Goal: Task Accomplishment & Management: Complete application form

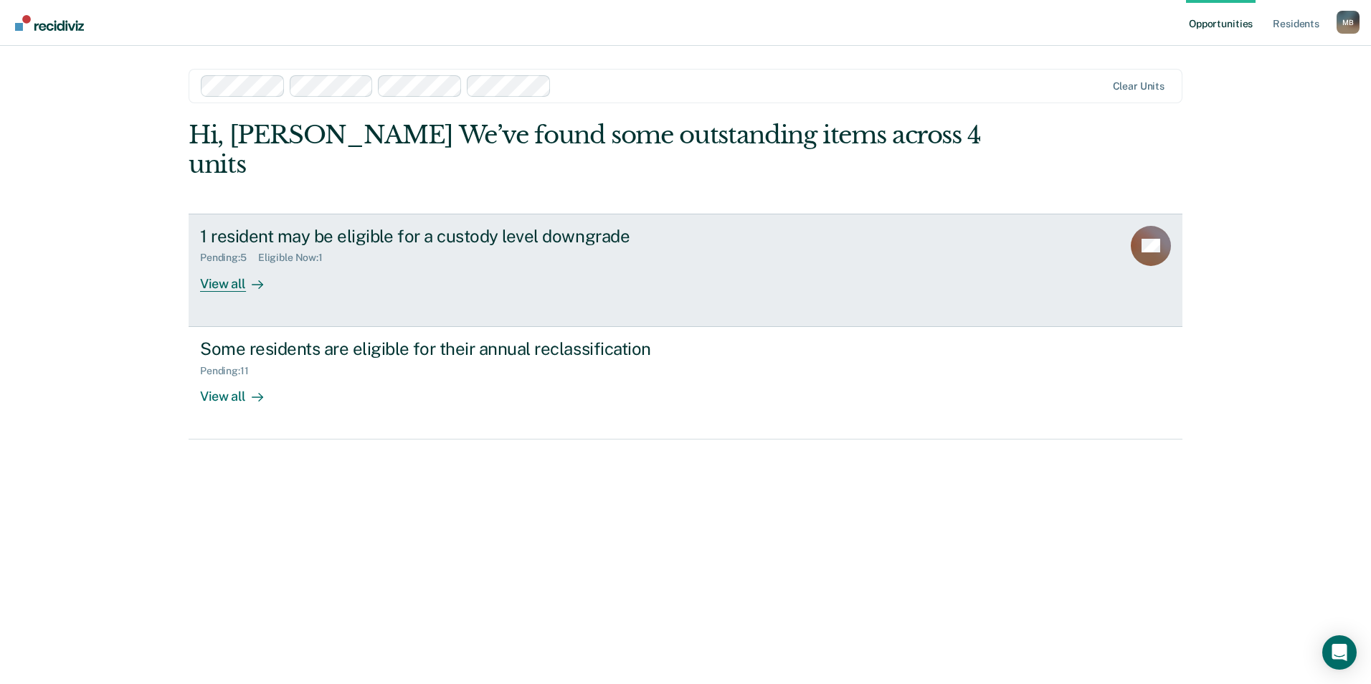
click at [375, 242] on div "1 resident may be eligible for a custody level downgrade Pending : 5 Eligible N…" at bounding box center [469, 259] width 538 height 66
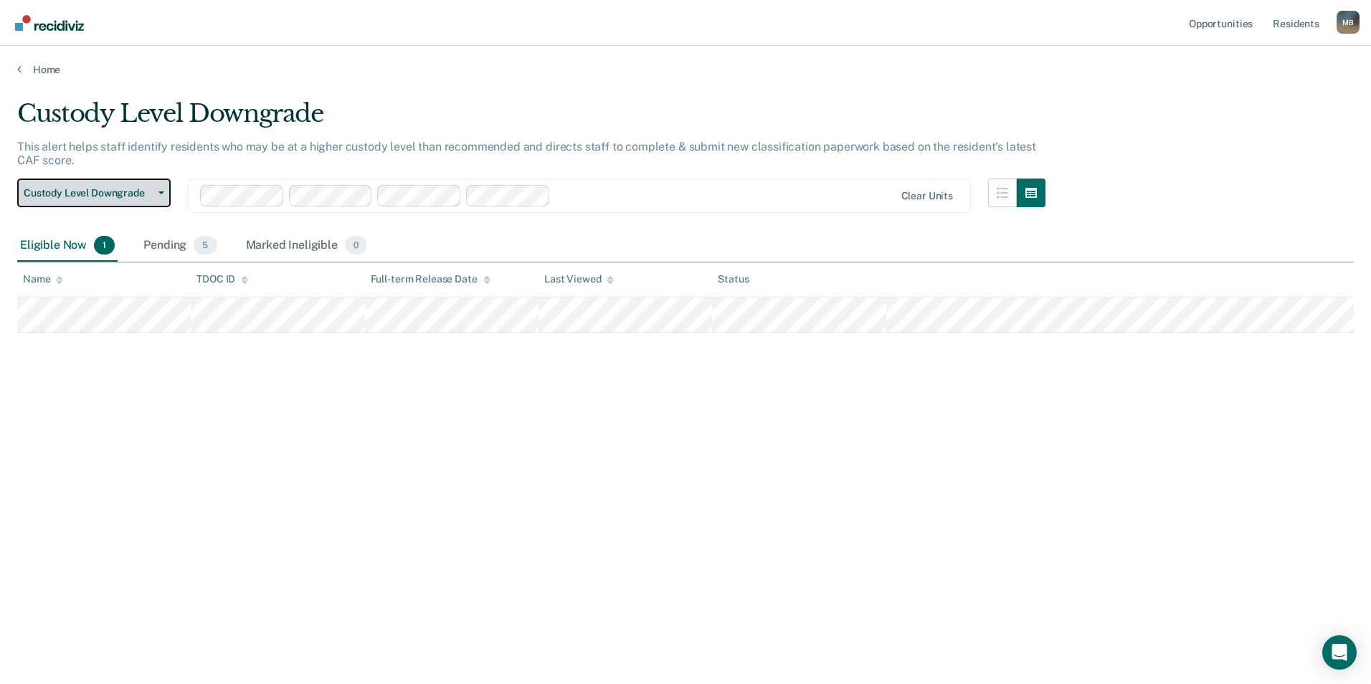
click at [103, 188] on span "Custody Level Downgrade" at bounding box center [88, 193] width 129 height 12
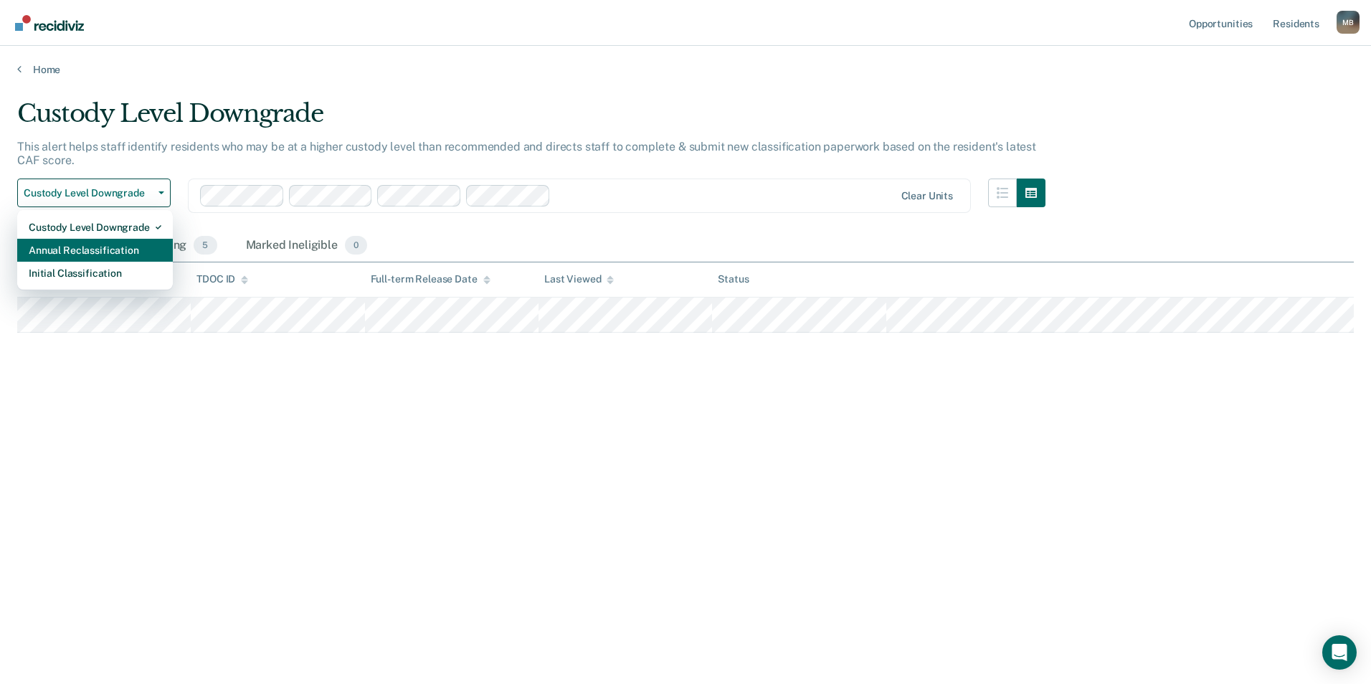
click at [90, 247] on div "Annual Reclassification" at bounding box center [95, 250] width 133 height 23
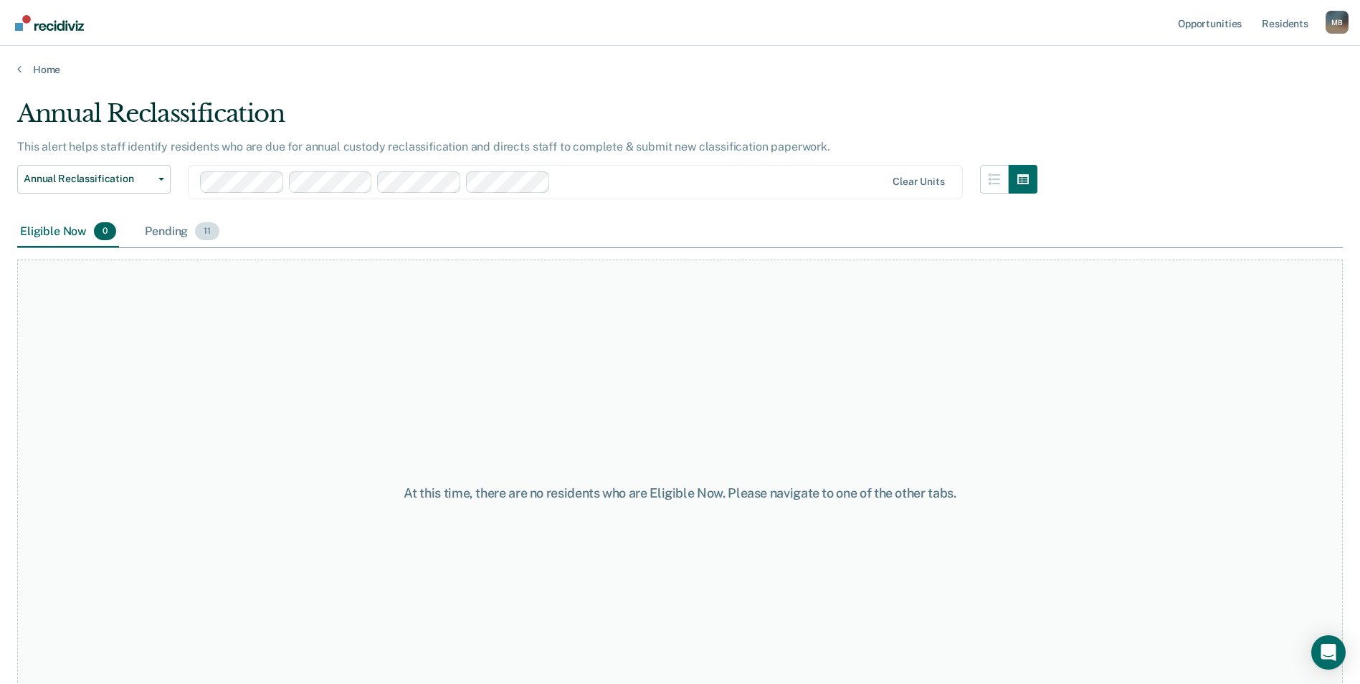
click at [169, 227] on div "Pending 11" at bounding box center [182, 233] width 80 height 32
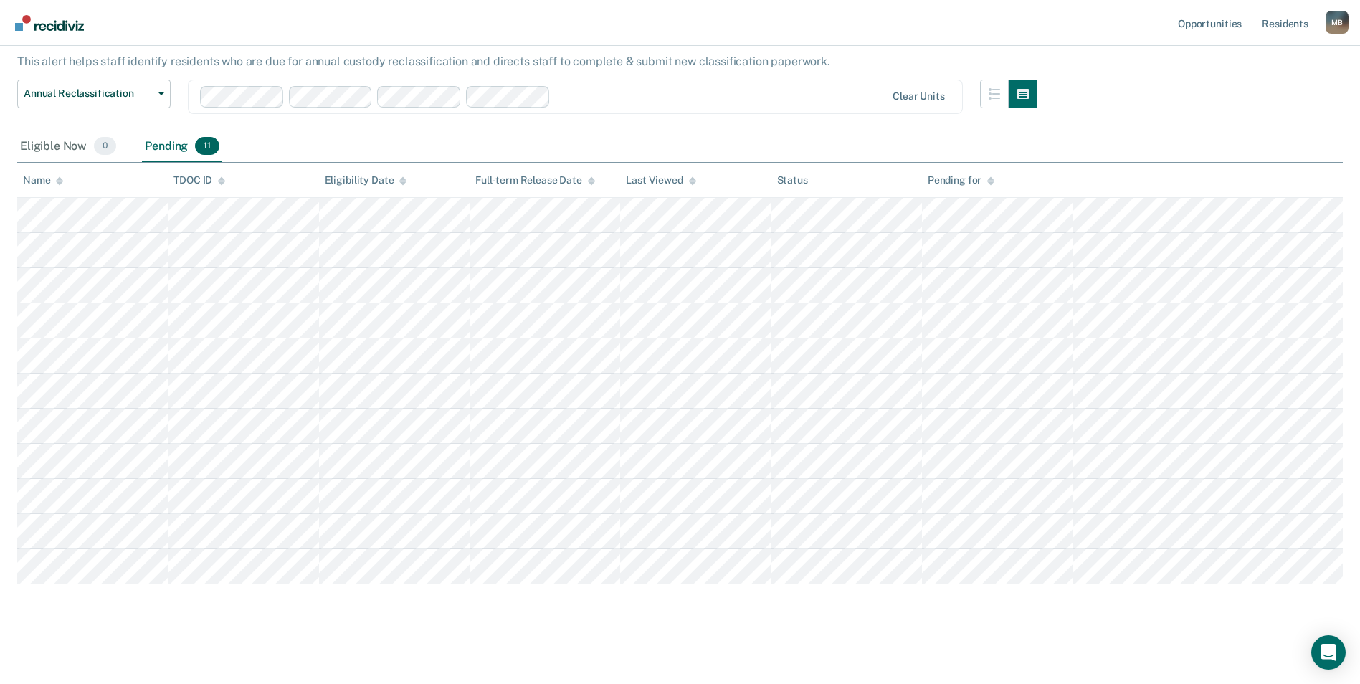
scroll to position [89, 0]
click at [90, 83] on button "Annual Reclassification" at bounding box center [93, 90] width 153 height 29
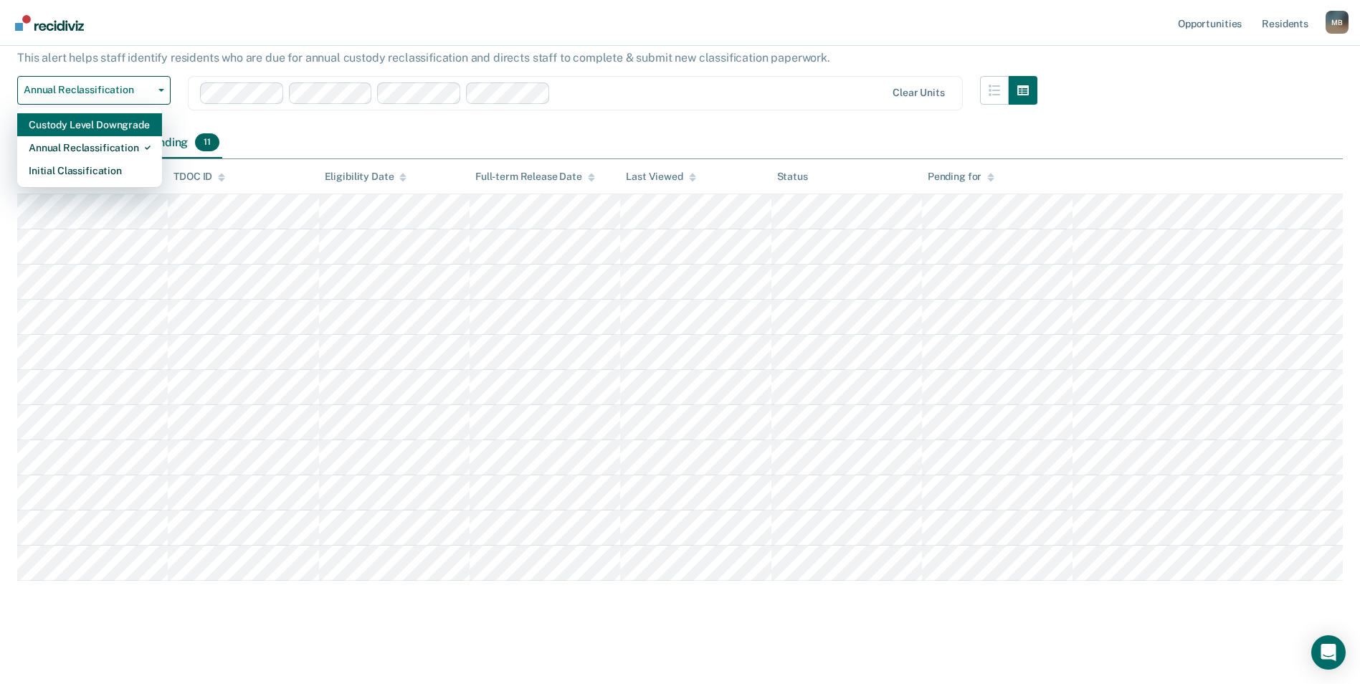
click at [80, 130] on div "Custody Level Downgrade" at bounding box center [90, 124] width 122 height 23
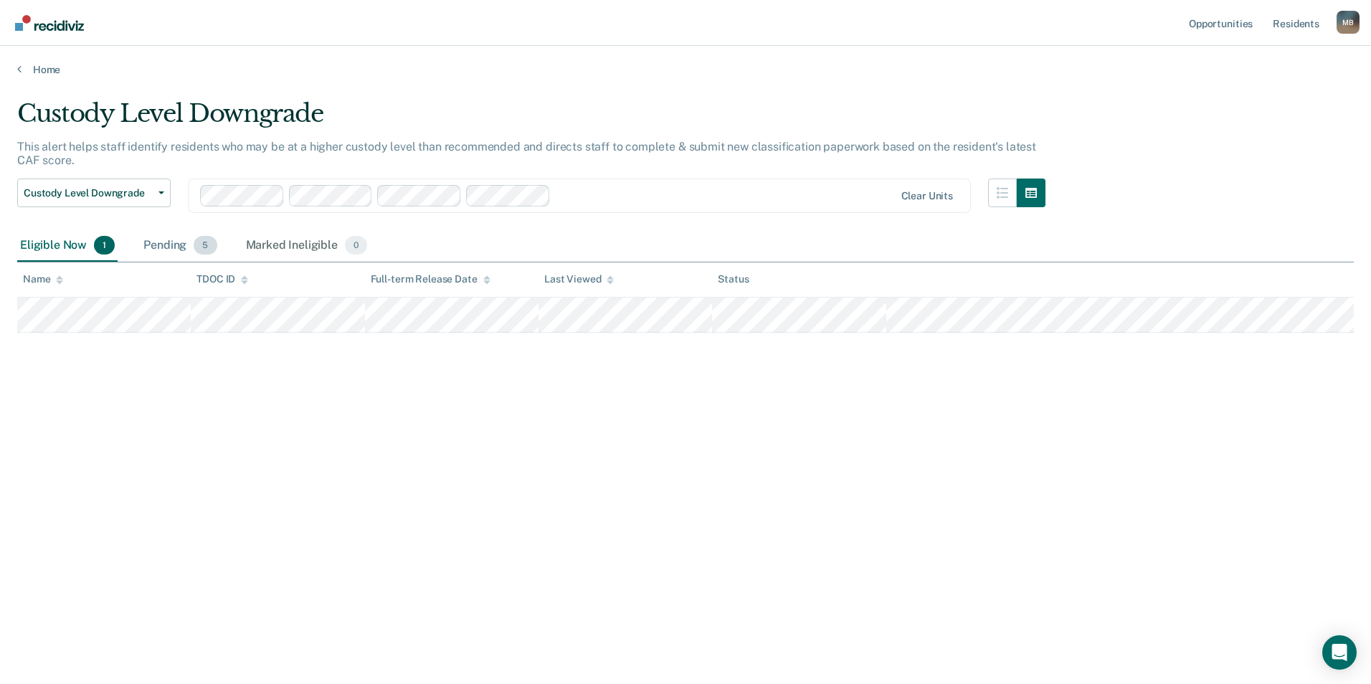
click at [166, 242] on div "Pending 5" at bounding box center [180, 246] width 79 height 32
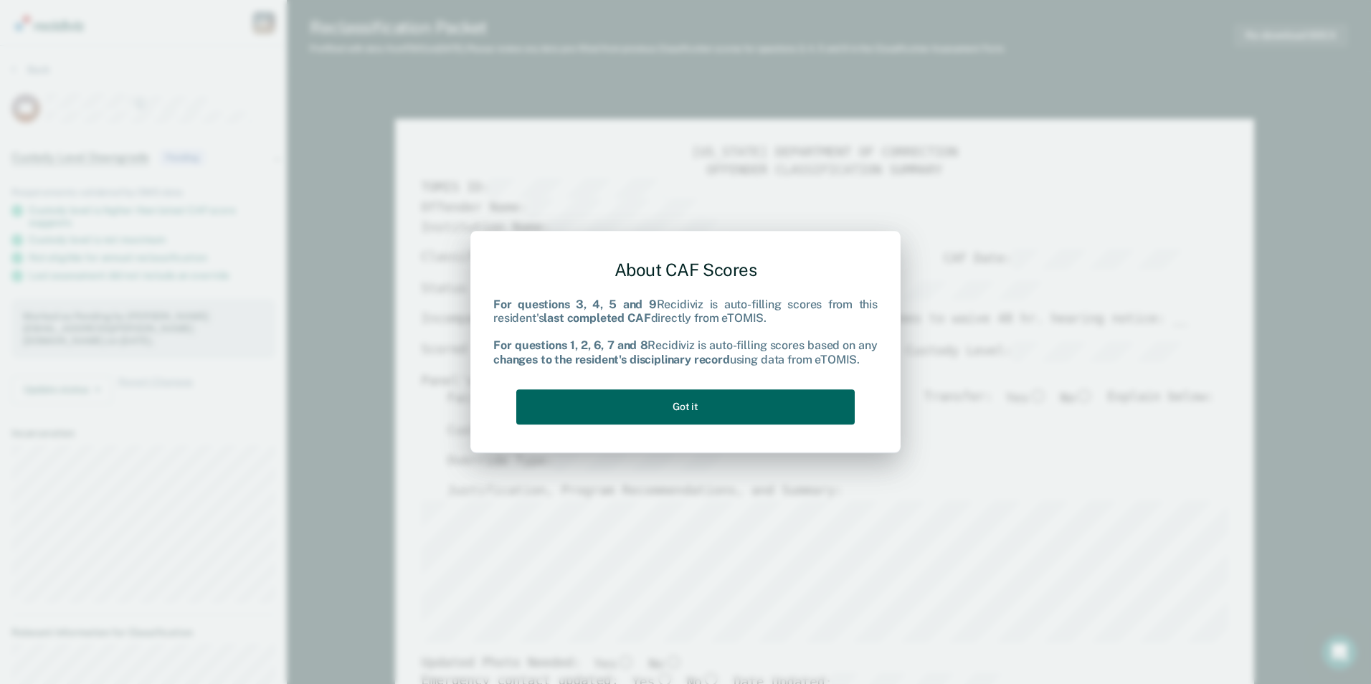
type textarea "x"
click at [721, 405] on button "Got it" at bounding box center [685, 406] width 338 height 35
